Goal: Transaction & Acquisition: Purchase product/service

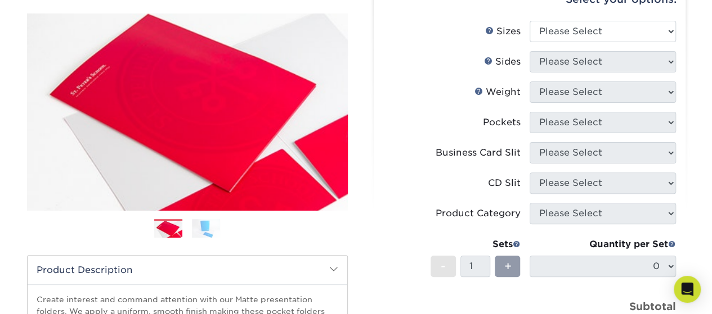
scroll to position [67, 0]
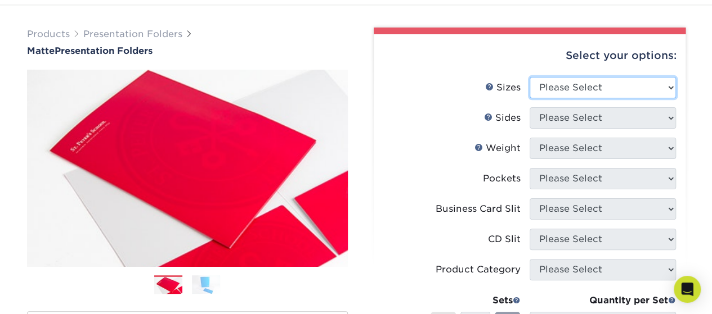
click at [628, 79] on select "Please Select 6" x 9" 9" x 12"" at bounding box center [602, 87] width 146 height 21
click at [509, 13] on div "Products Presentation Folders Matte Presentation Folders Previous Next" at bounding box center [356, 305] width 712 height 601
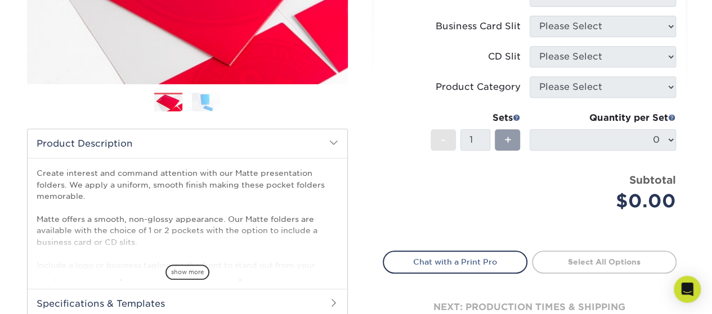
scroll to position [236, 0]
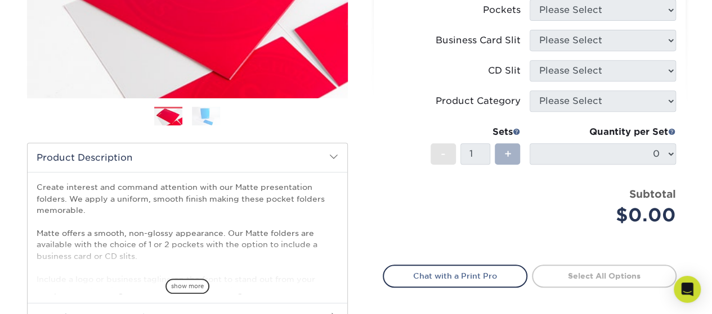
click at [506, 154] on span "+" at bounding box center [506, 154] width 7 height 17
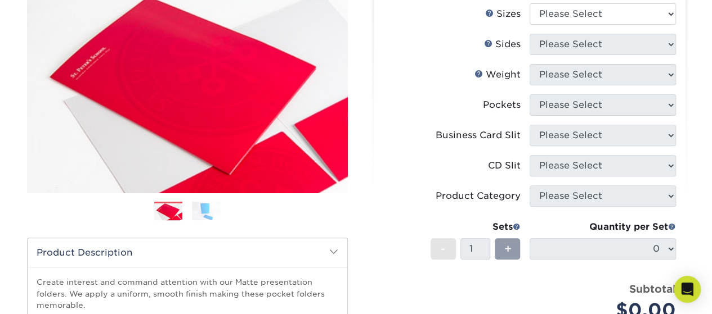
scroll to position [11, 0]
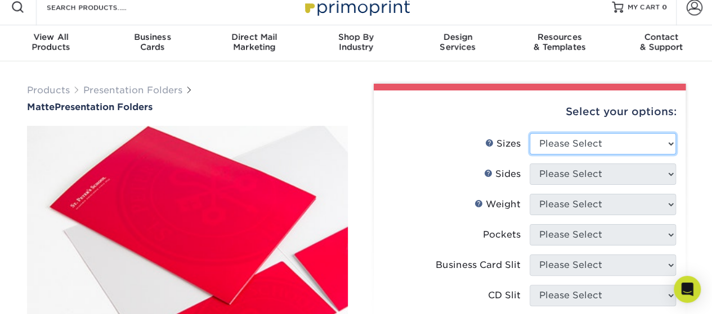
click at [593, 149] on select "Please Select 6" x 9" 9" x 12"" at bounding box center [602, 143] width 146 height 21
select select "9.00x12.00"
click at [529, 133] on select "Please Select 6" x 9" 9" x 12"" at bounding box center [602, 143] width 146 height 21
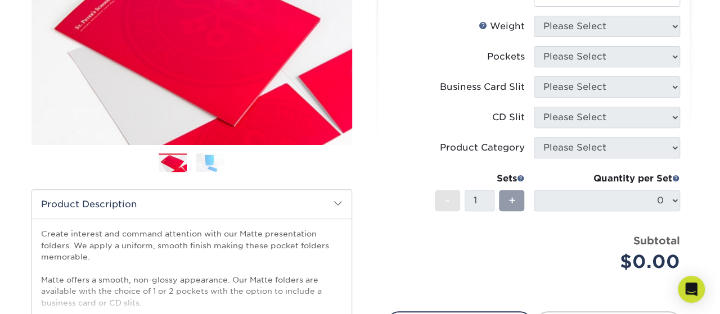
scroll to position [123, 0]
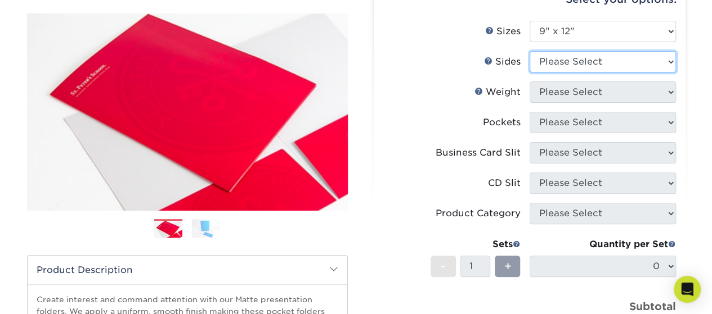
click at [605, 65] on select "Please Select Print Both Sides Print Front Only" at bounding box center [602, 61] width 146 height 21
select select "13abbda7-1d64-4f25-8bb2-c179b224825d"
click at [529, 51] on select "Please Select Print Both Sides Print Front Only" at bounding box center [602, 61] width 146 height 21
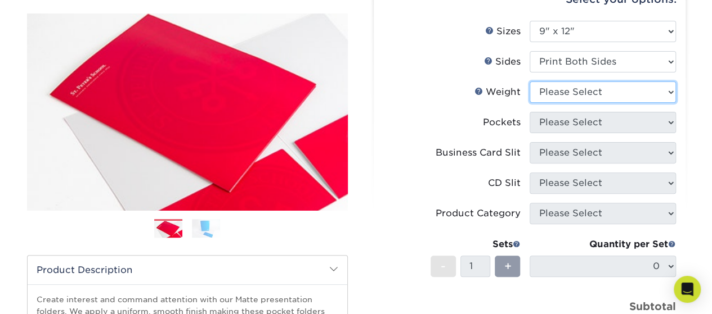
click at [603, 90] on select "Please Select 14PT 16PT" at bounding box center [602, 92] width 146 height 21
click at [574, 87] on select "Please Select 14PT 16PT" at bounding box center [602, 92] width 146 height 21
select select "16PT"
click at [529, 82] on select "Please Select 14PT 16PT" at bounding box center [602, 92] width 146 height 21
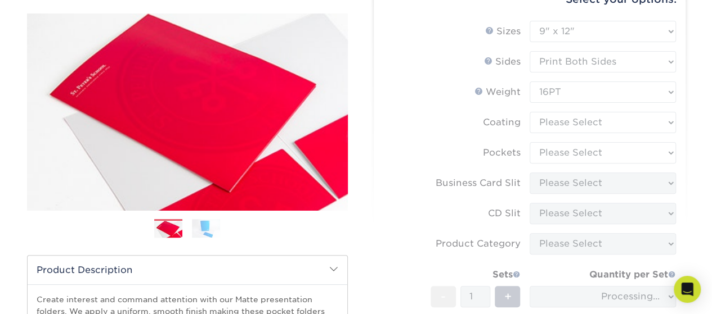
click at [586, 123] on form "Sizes Help Sizes Please Select 6" x 9" 9" x 12" Sides Weight Help" at bounding box center [530, 208] width 294 height 374
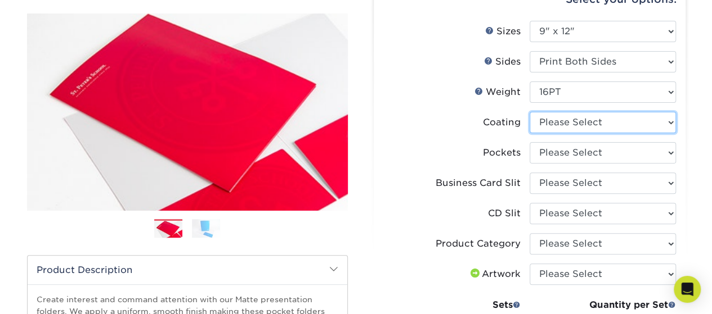
click at [577, 122] on select at bounding box center [602, 122] width 146 height 21
select select "121bb7b5-3b4d-429f-bd8d-bbf80e953313"
click at [529, 112] on select at bounding box center [602, 122] width 146 height 21
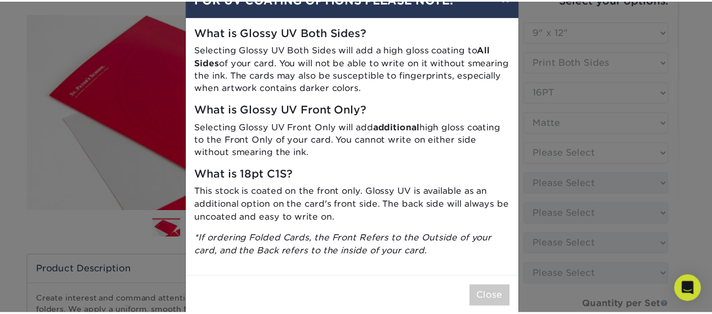
scroll to position [52, 0]
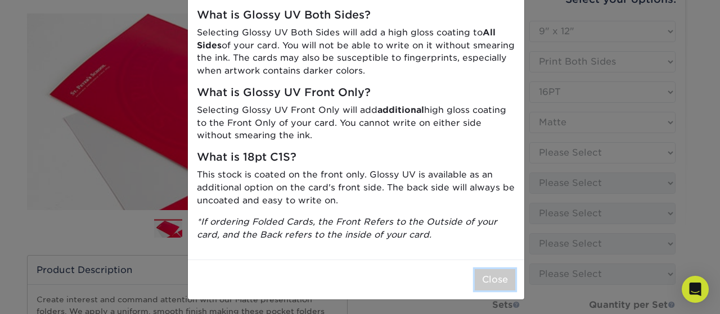
click at [494, 272] on button "Close" at bounding box center [495, 279] width 41 height 21
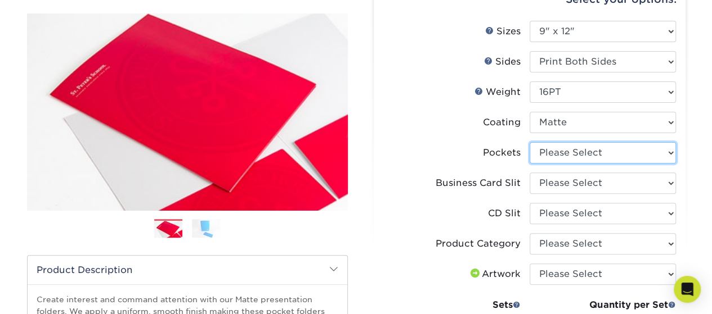
click at [559, 154] on select "Please Select 1 Pocket on the Left (Front) Side 1 Pocket on the Right (Back) Si…" at bounding box center [602, 152] width 146 height 21
select select "e8427203-e3c7-4640-a4e8-bae00c228d98"
click at [529, 142] on select "Please Select 1 Pocket on the Left (Front) Side 1 Pocket on the Right (Back) Si…" at bounding box center [602, 152] width 146 height 21
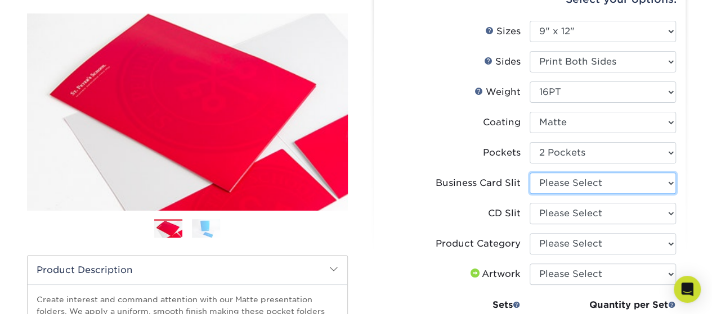
click at [579, 186] on select "Please Select No Business Card Slits On Both Pockets - Horizontal On Both Pocke…" at bounding box center [602, 183] width 146 height 21
click at [529, 173] on select "Please Select No Business Card Slits On Both Pockets - Horizontal On Both Pocke…" at bounding box center [602, 183] width 146 height 21
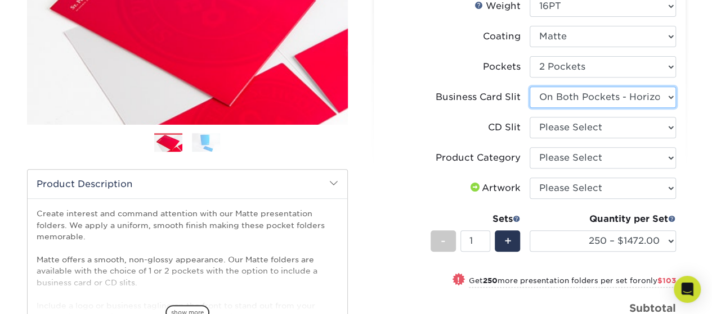
scroll to position [236, 0]
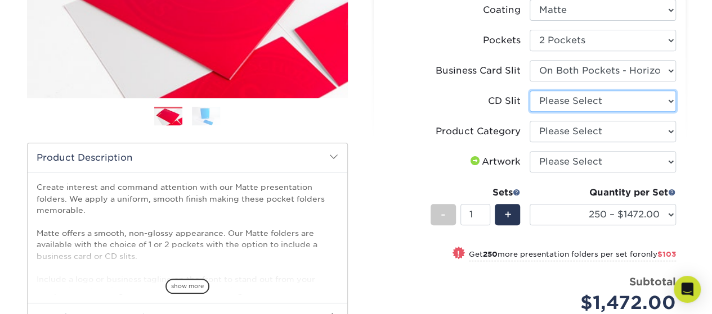
click at [613, 96] on select "Please Select No CD Slit On the Left (Front) Pocket On the Right (Back) Pocket" at bounding box center [602, 101] width 146 height 21
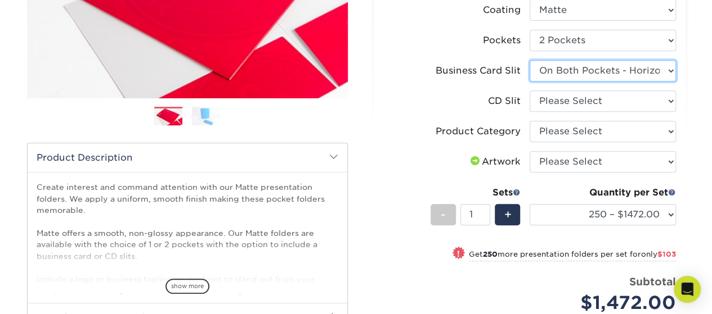
click at [605, 75] on select "Please Select No Business Card Slits On Both Pockets - Horizontal On Both Pocke…" at bounding box center [602, 70] width 146 height 21
select select "9724ca60-ead4-43f8-a546-b15fcffaa25d"
click at [529, 60] on select "Please Select No Business Card Slits On Both Pockets - Horizontal On Both Pocke…" at bounding box center [602, 70] width 146 height 21
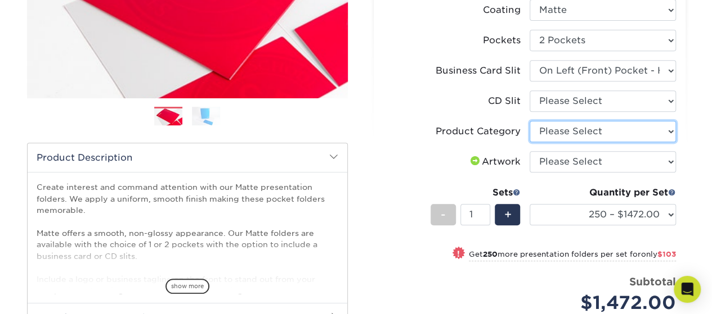
click at [592, 124] on select "Please Select Presentation Folders" at bounding box center [602, 131] width 146 height 21
select select "57f7a581-ec4a-49d7-930d-eb044a1d12ac"
click at [529, 121] on select "Please Select Presentation Folders" at bounding box center [602, 131] width 146 height 21
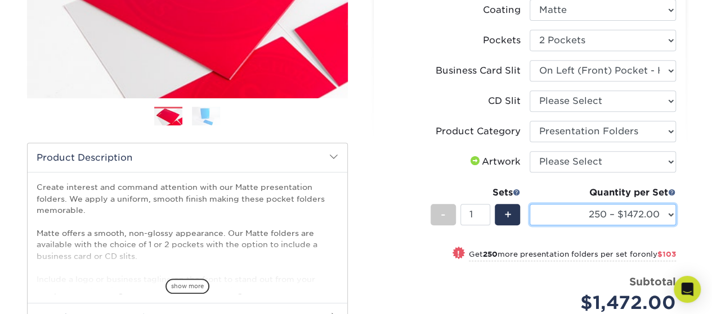
click at [584, 212] on select "250 – $1472.00 500 – $1575.00 1000 – $1772.00 2500 – $3228.00 5000 – $4941.00 1…" at bounding box center [602, 214] width 146 height 21
click at [698, 208] on div "Products Presentation Folders Matte Presentation Folders Previous Next" at bounding box center [356, 159] width 712 height 647
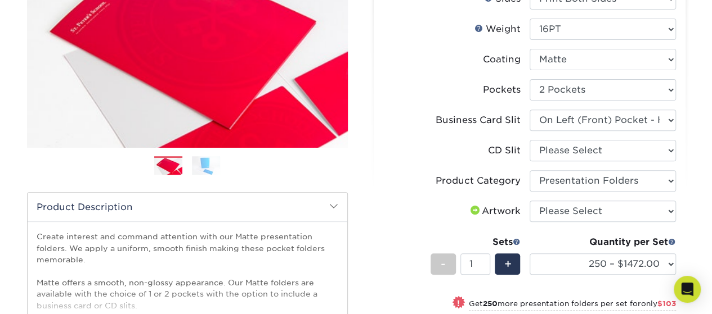
scroll to position [169, 0]
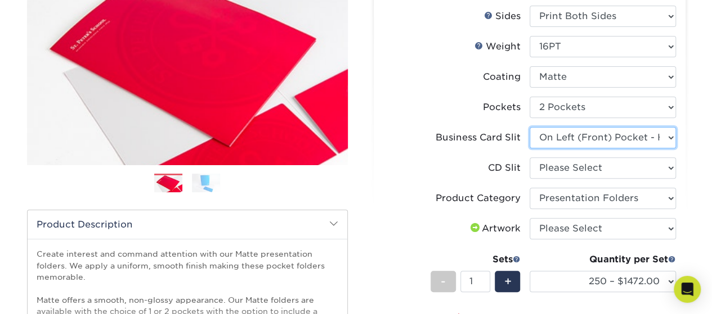
click at [595, 136] on select "Please Select No Business Card Slits On Both Pockets - Horizontal On Both Pocke…" at bounding box center [602, 137] width 146 height 21
click at [583, 137] on select "Please Select No Business Card Slits On Both Pockets - Horizontal On Both Pocke…" at bounding box center [602, 137] width 146 height 21
select select "-1"
click at [529, 127] on select "Please Select No Business Card Slits On Both Pockets - Horizontal On Both Pocke…" at bounding box center [602, 137] width 146 height 21
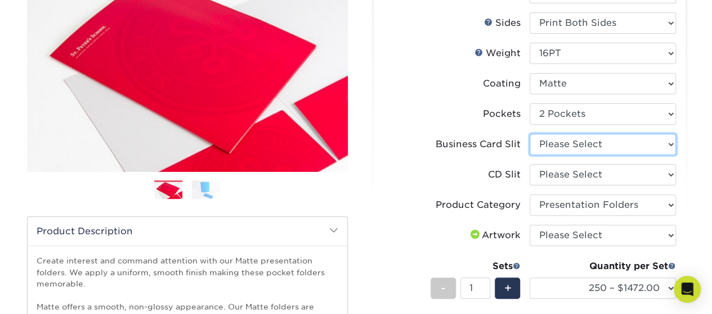
scroll to position [225, 0]
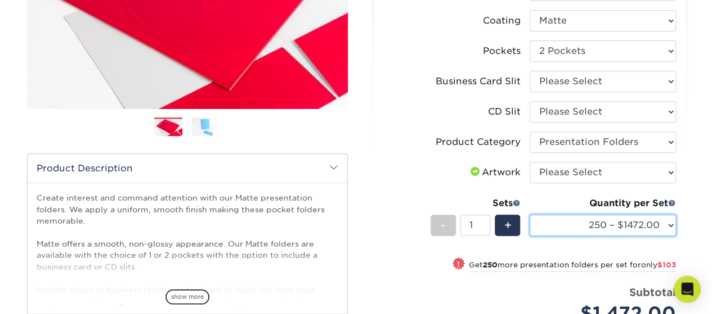
click at [660, 224] on select "250 – $1472.00 500 – $1575.00 1000 – $1772.00 2500 – $3228.00 5000 – $4941.00 1…" at bounding box center [602, 225] width 146 height 21
click at [686, 208] on div "Select your options: Sizes Help Sizes Please Select 6" x 9" 9" x 12" 14PT" at bounding box center [525, 165] width 338 height 593
click at [649, 227] on select "250 – $1472.00 500 – $1575.00 1000 – $1772.00 2500 – $3228.00 5000 – $4941.00 1…" at bounding box center [602, 225] width 146 height 21
click at [624, 228] on select "250 – $1472.00 500 – $1575.00 1000 – $1772.00 2500 – $3228.00 5000 – $4941.00 1…" at bounding box center [602, 225] width 146 height 21
select select "500 – $1575.00"
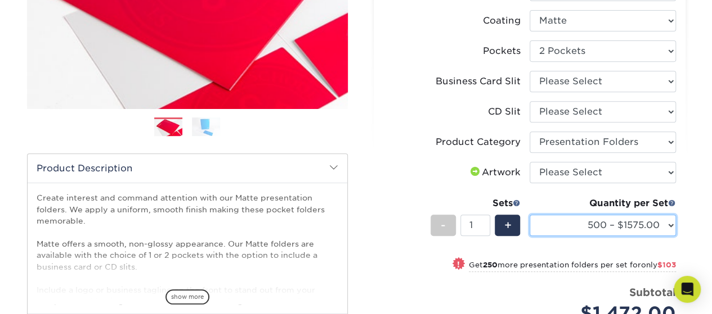
click at [529, 215] on select "250 – $1472.00 500 – $1575.00 1000 – $1772.00 2500 – $3228.00 5000 – $4941.00 1…" at bounding box center [602, 225] width 146 height 21
click at [626, 228] on select "250 – $1472.00 500 – $1575.00 1000 – $1772.00 2500 – $3228.00 5000 – $4941.00 1…" at bounding box center [602, 225] width 146 height 21
click at [529, 215] on select "250 – $1472.00 500 – $1575.00 1000 – $1772.00 2500 – $3228.00 5000 – $4941.00 1…" at bounding box center [602, 225] width 146 height 21
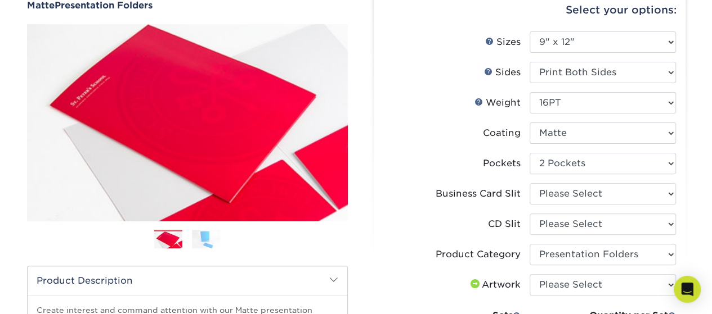
scroll to position [169, 0]
